Goal: Navigation & Orientation: Understand site structure

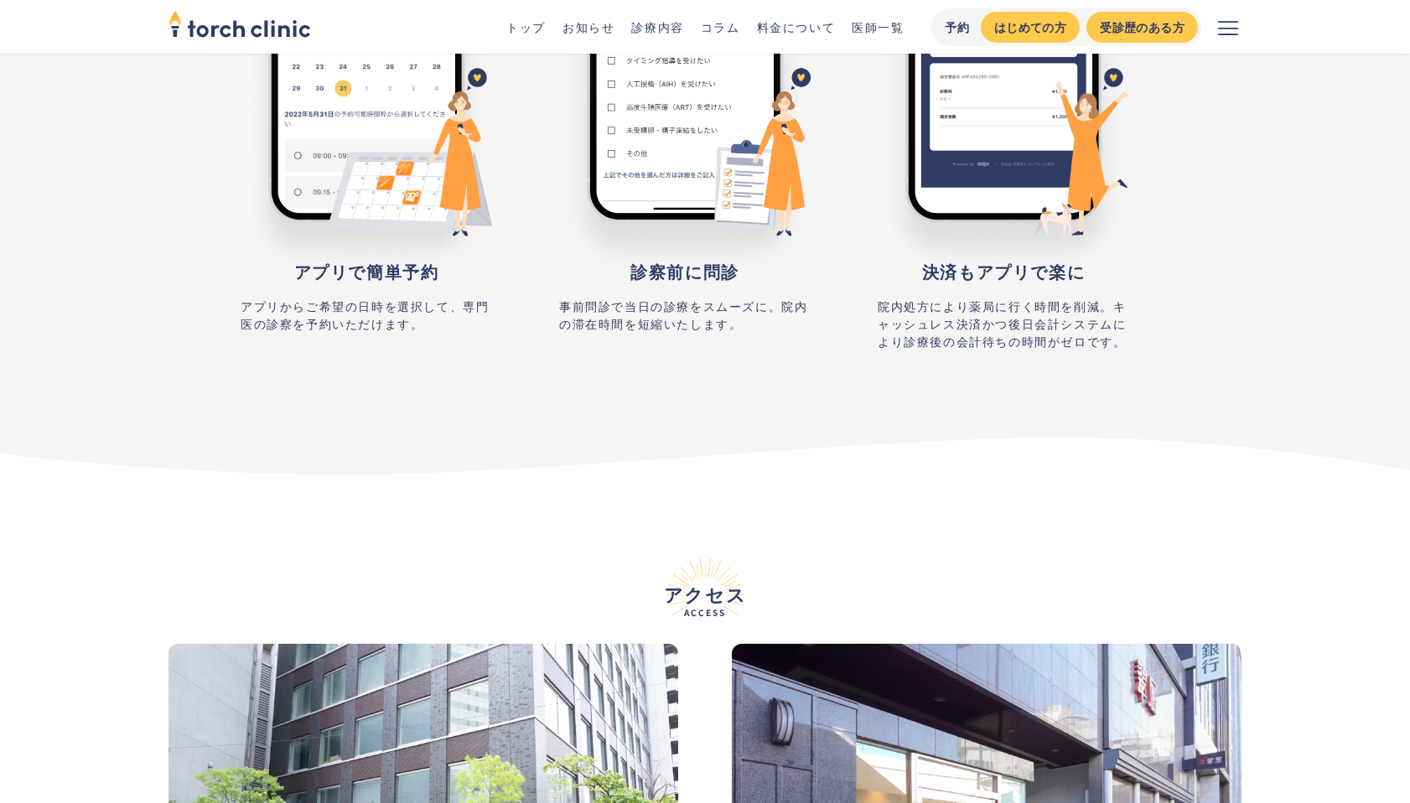
scroll to position [6216, 0]
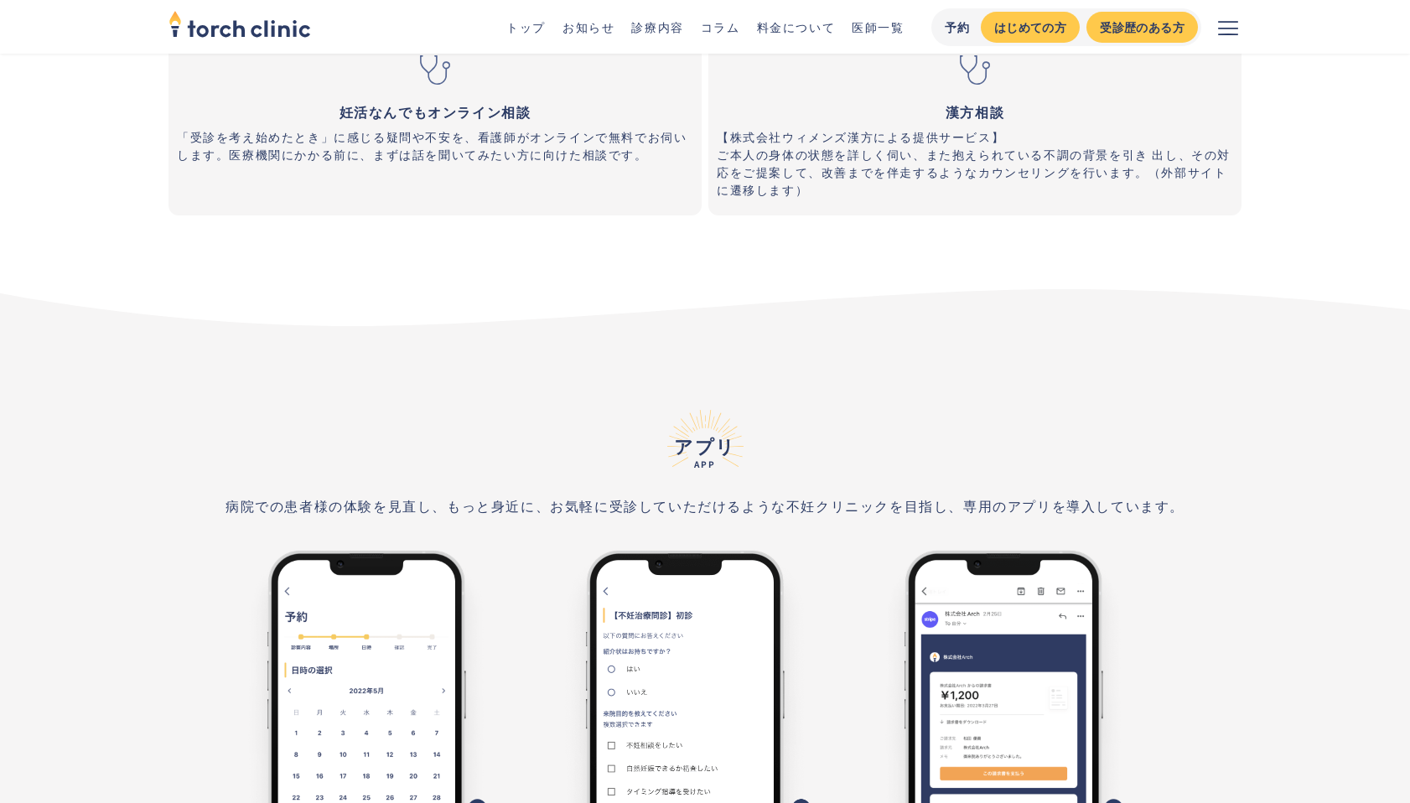
click at [590, 22] on link "お知らせ" at bounding box center [589, 26] width 52 height 17
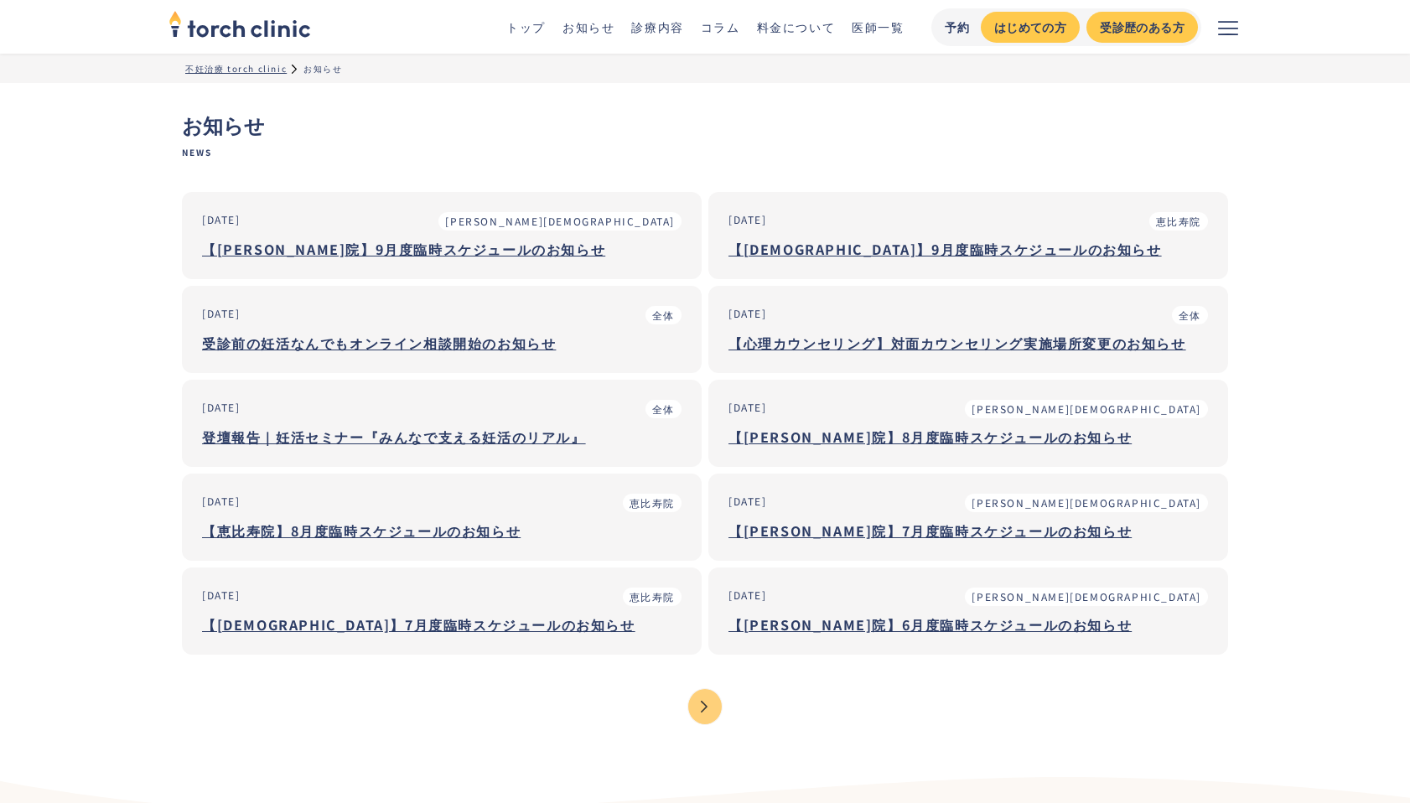
click at [651, 25] on link "診療内容" at bounding box center [657, 26] width 52 height 17
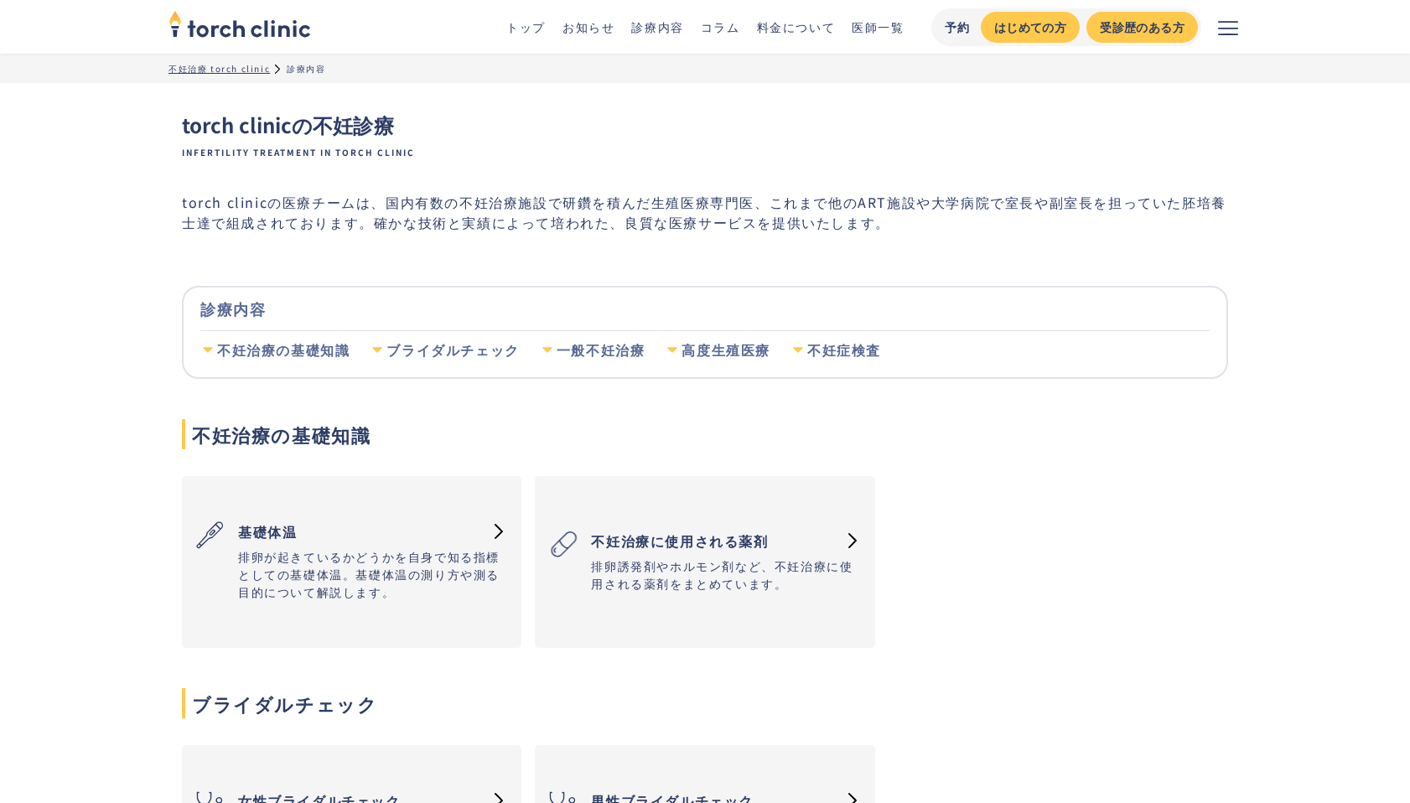
click at [718, 23] on link "コラム" at bounding box center [720, 26] width 39 height 17
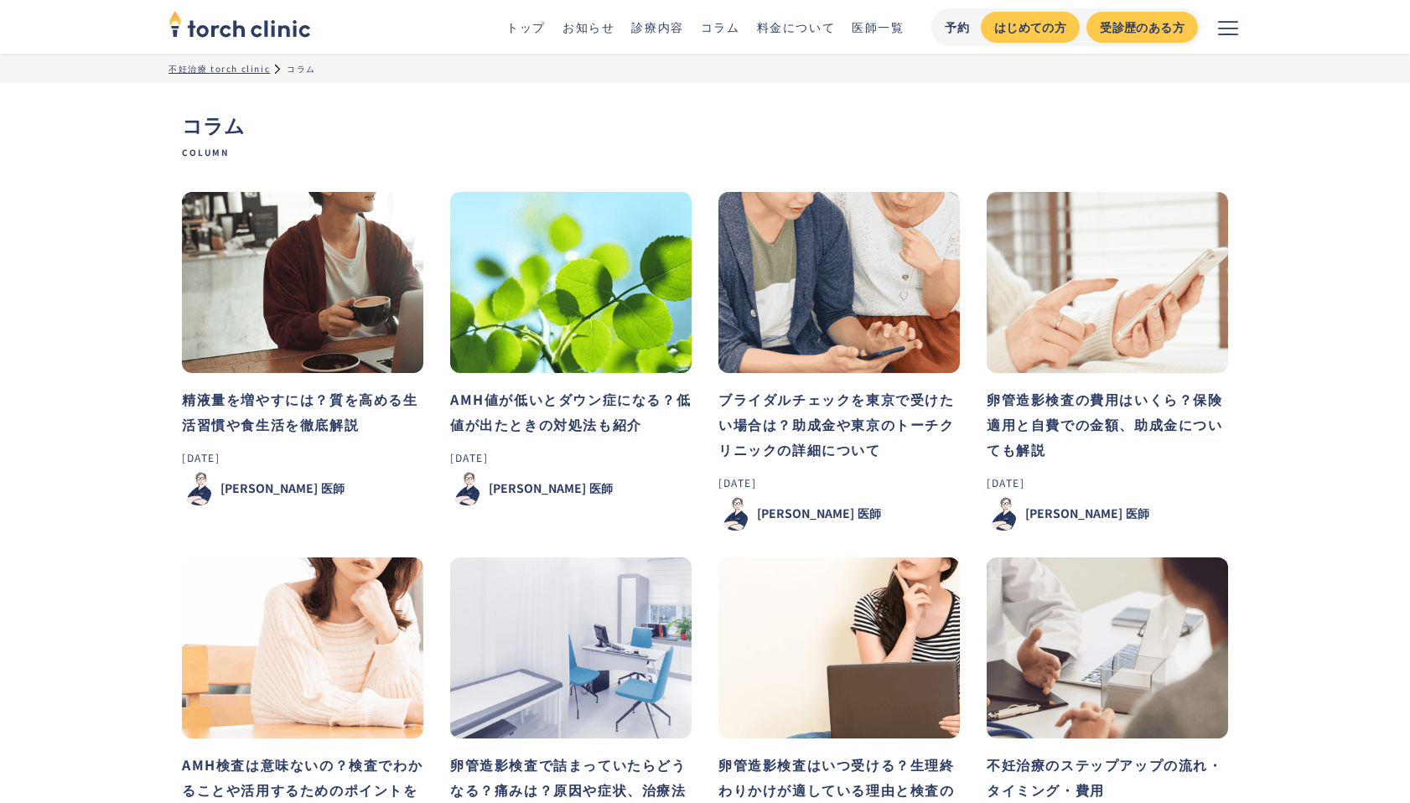
click at [539, 25] on link "トップ" at bounding box center [525, 26] width 39 height 17
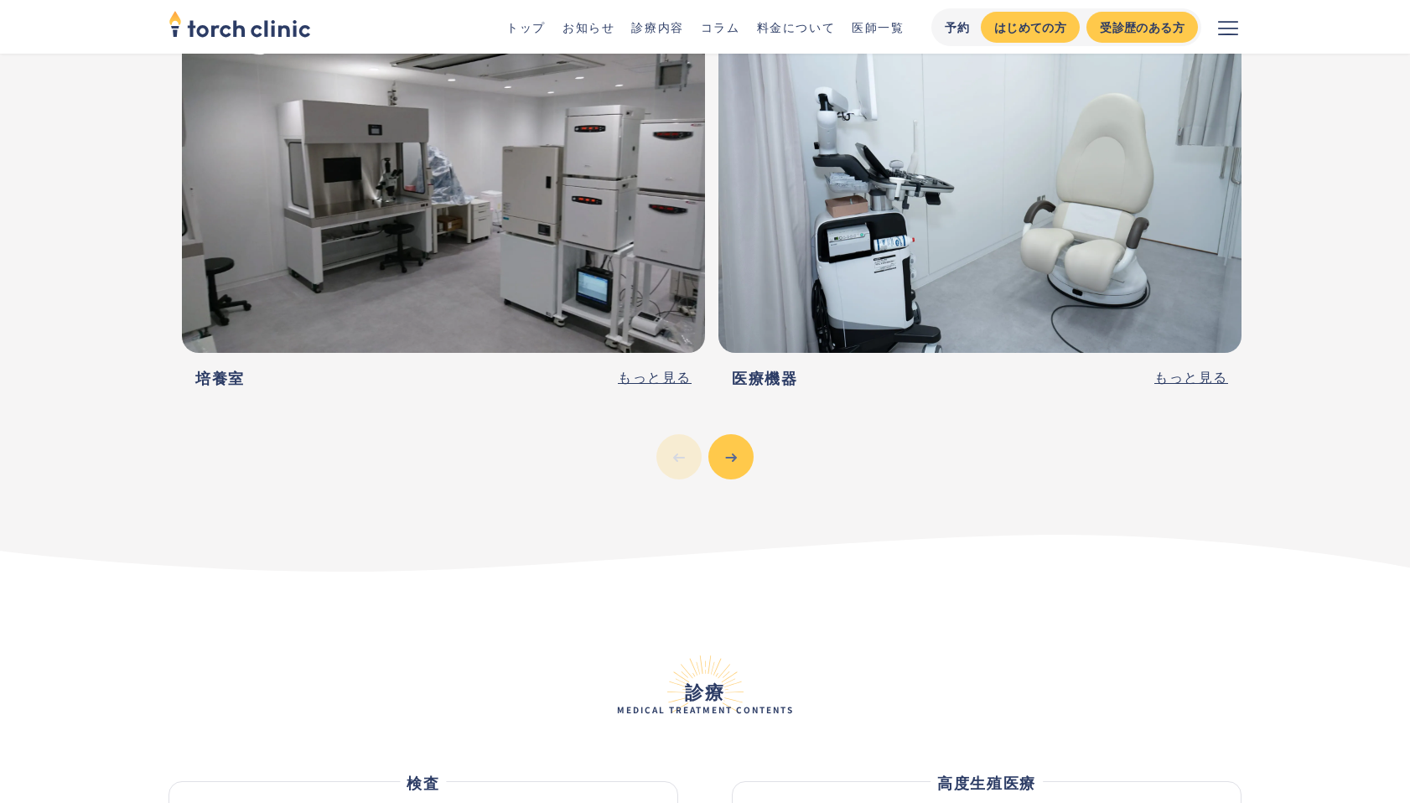
scroll to position [4318, 0]
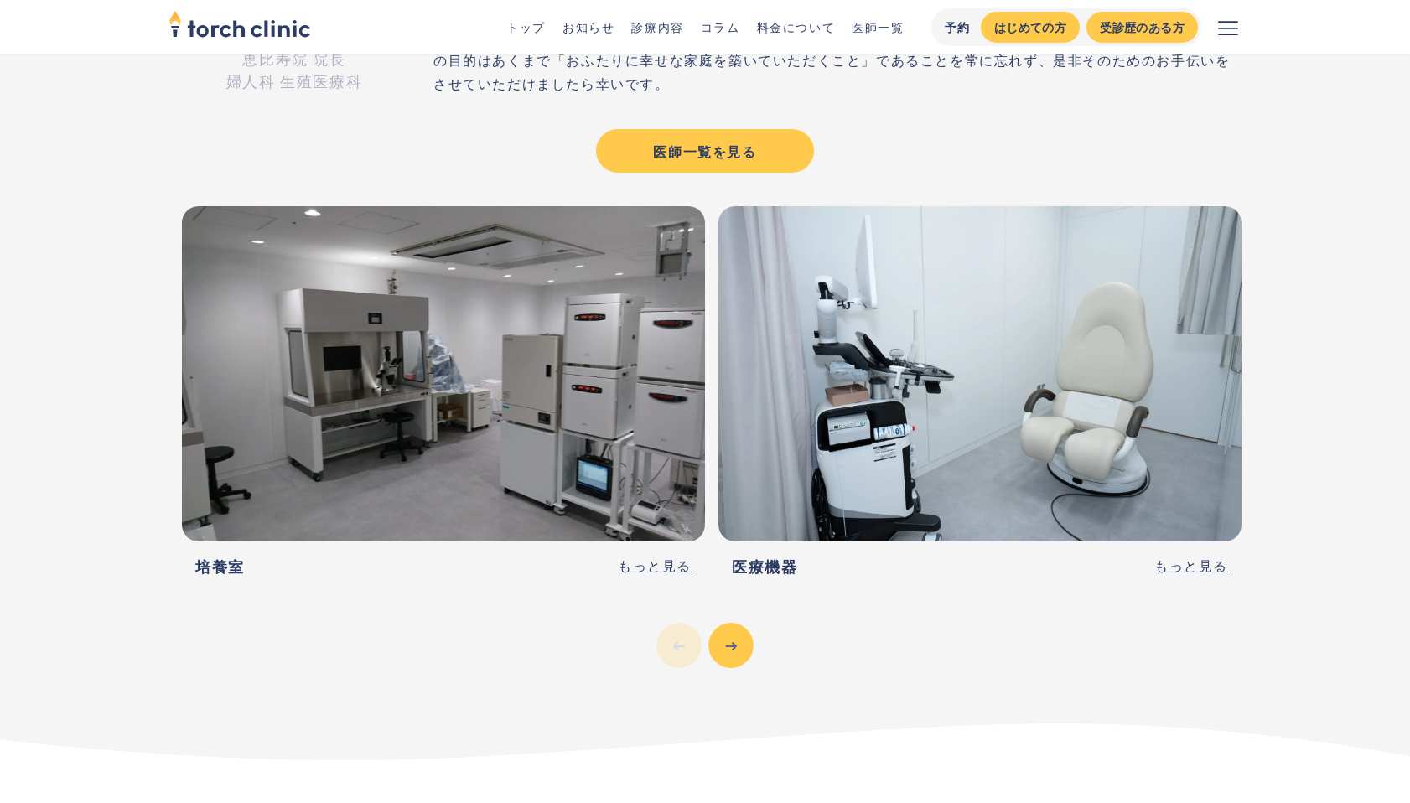
click at [1223, 33] on icon "メニューを開く" at bounding box center [1228, 28] width 20 height 20
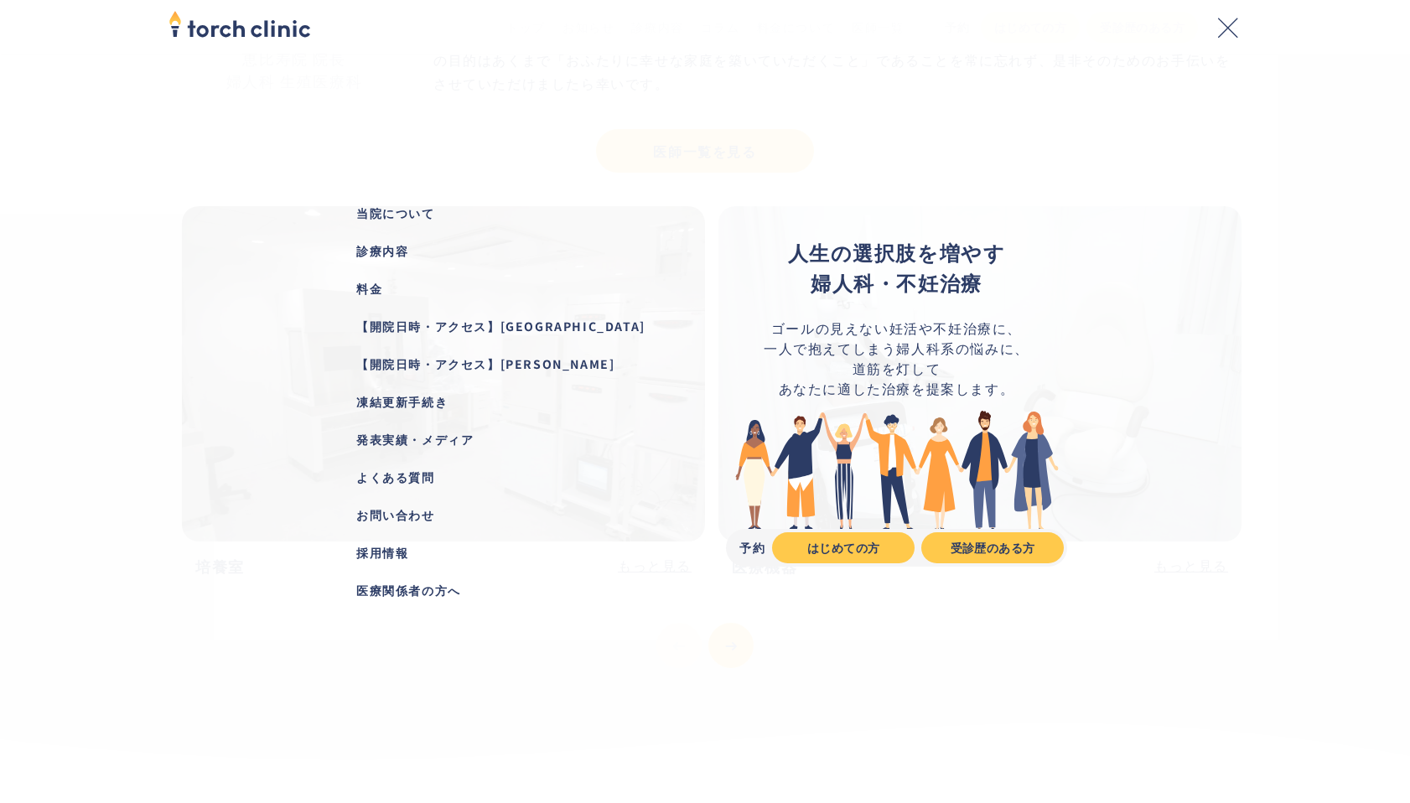
click at [393, 216] on div "当院について" at bounding box center [513, 214] width 314 height 18
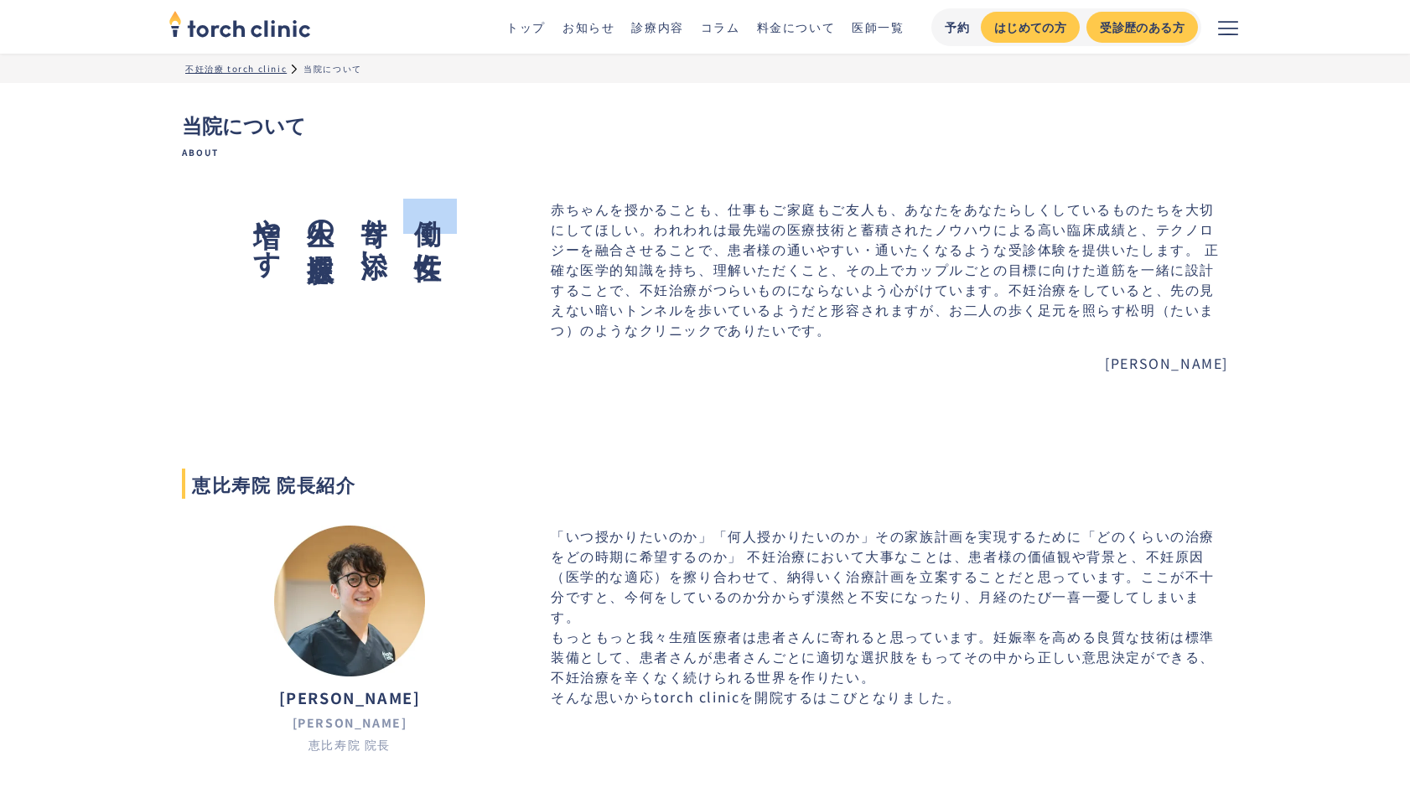
drag, startPoint x: 425, startPoint y: 195, endPoint x: 397, endPoint y: 308, distance: 116.7
